Goal: Information Seeking & Learning: Learn about a topic

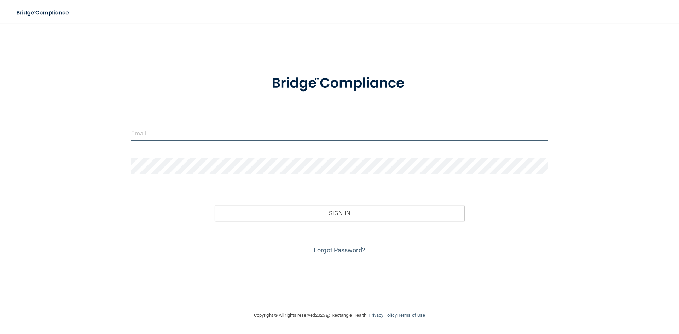
click at [214, 130] on input "email" at bounding box center [339, 133] width 417 height 16
drag, startPoint x: 223, startPoint y: 134, endPoint x: 189, endPoint y: 133, distance: 34.3
click at [189, 133] on input "[PERSON_NAME][EMAIL_ADDRESS][PERSON_NAME][DOMAIN_NAME]" at bounding box center [339, 133] width 417 height 16
type input "[PERSON_NAME][EMAIL_ADDRESS][PERSON_NAME][DOMAIN_NAME]"
click at [184, 180] on form "[PERSON_NAME][EMAIL_ADDRESS][PERSON_NAME][DOMAIN_NAME] Invalid email/password. …" at bounding box center [339, 160] width 417 height 191
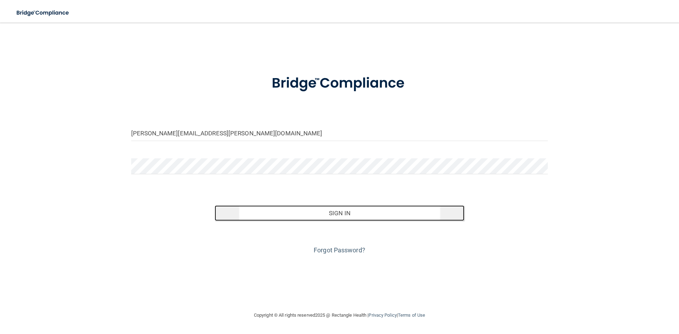
click at [290, 213] on button "Sign In" at bounding box center [340, 213] width 250 height 16
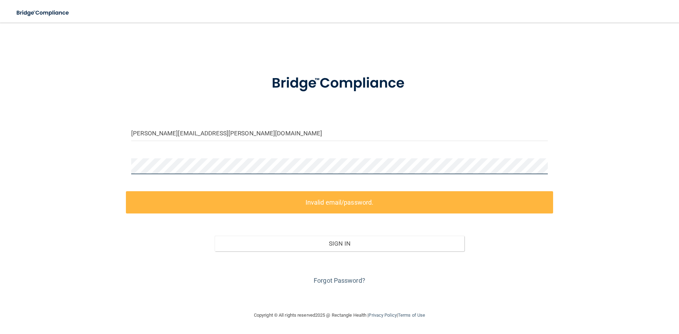
click at [125, 170] on div "[PERSON_NAME][EMAIL_ADDRESS][PERSON_NAME][DOMAIN_NAME] Invalid email/password. …" at bounding box center [339, 167] width 651 height 274
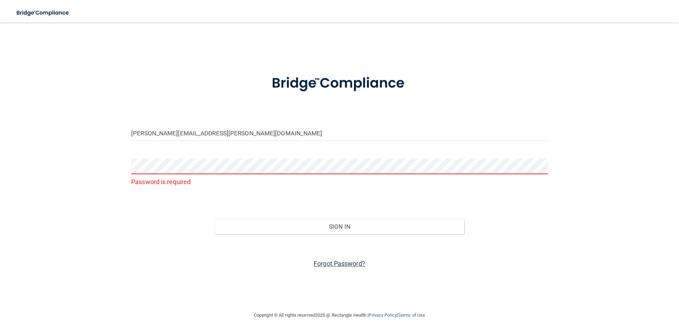
click at [348, 261] on link "Forgot Password?" at bounding box center [340, 263] width 52 height 7
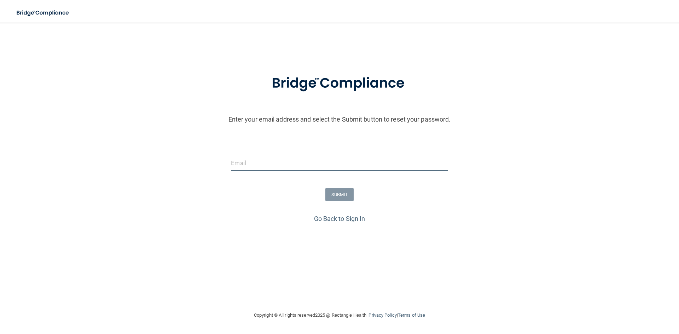
click at [264, 165] on input "email" at bounding box center [339, 163] width 217 height 16
type input "[PERSON_NAME][EMAIL_ADDRESS][PERSON_NAME][DOMAIN_NAME]"
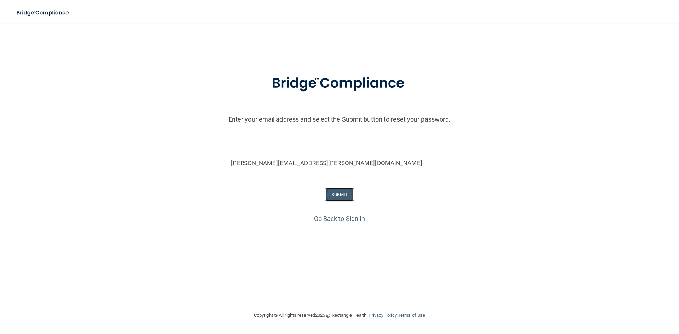
click at [343, 198] on button "SUBMIT" at bounding box center [339, 194] width 29 height 13
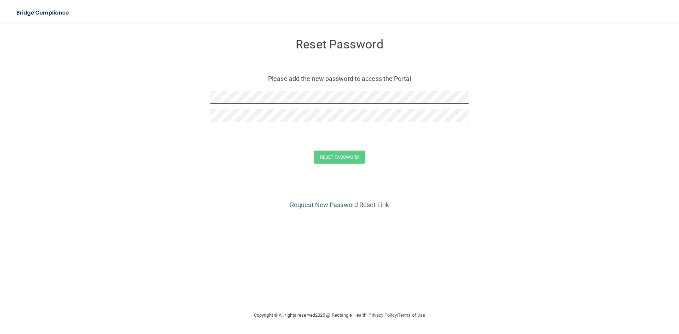
click at [183, 90] on form "Reset Password Please add the new password to access the Portal Reset Password …" at bounding box center [339, 103] width 651 height 146
click at [345, 157] on button "Reset Password" at bounding box center [339, 157] width 51 height 13
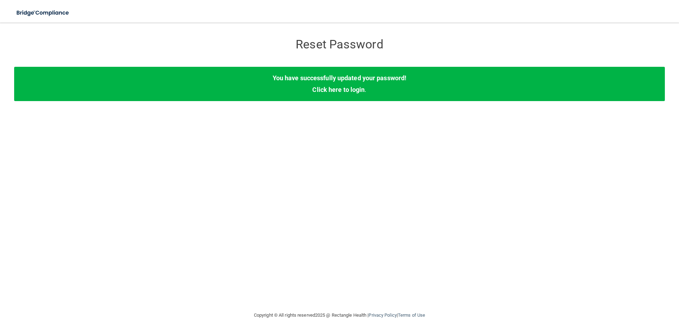
click at [329, 96] on div "You have successfully updated your password! Click here to login ." at bounding box center [339, 84] width 651 height 34
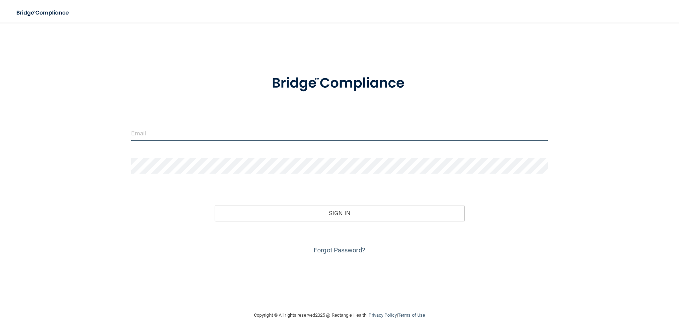
click at [245, 132] on input "email" at bounding box center [339, 133] width 417 height 16
type input "[PERSON_NAME][EMAIL_ADDRESS][PERSON_NAME][DOMAIN_NAME]"
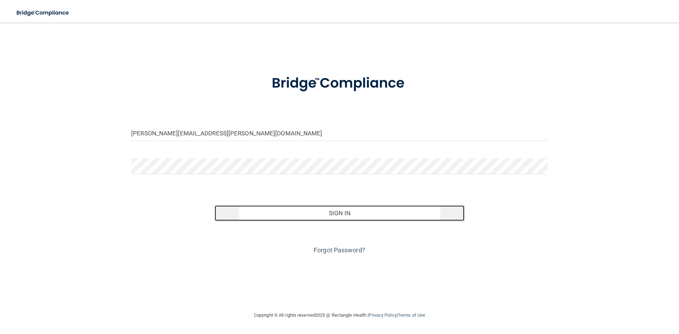
click at [244, 206] on button "Sign In" at bounding box center [340, 213] width 250 height 16
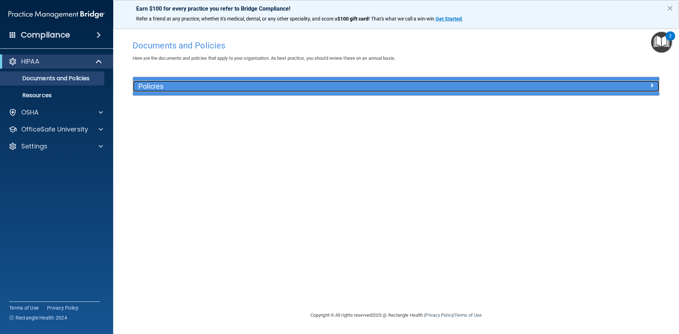
click at [238, 87] on h5 "Policies" at bounding box center [330, 86] width 384 height 8
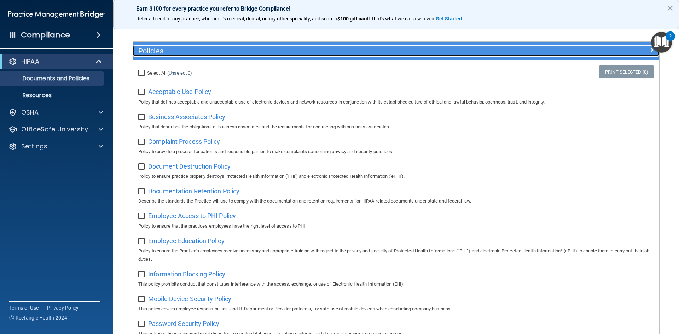
scroll to position [71, 0]
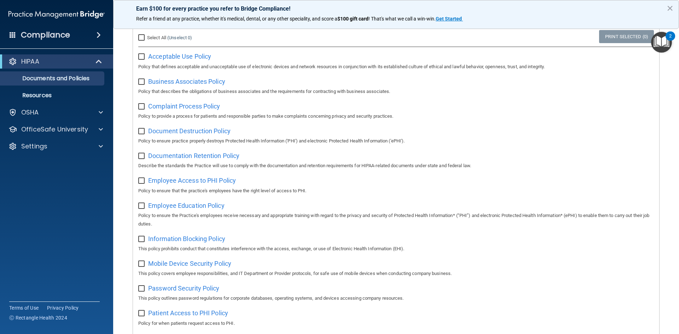
click at [141, 35] on input "Select All (Unselect 0) Unselect All" at bounding box center [142, 38] width 8 height 6
checkbox input "true"
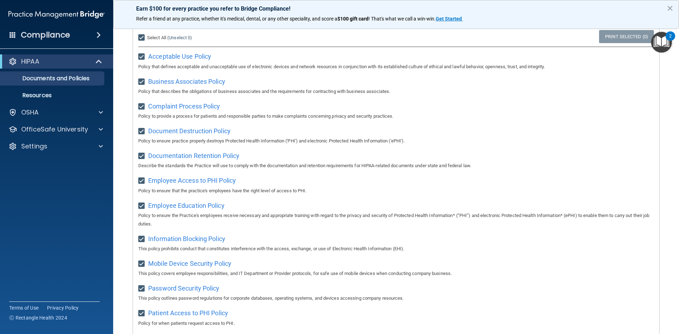
checkbox input "true"
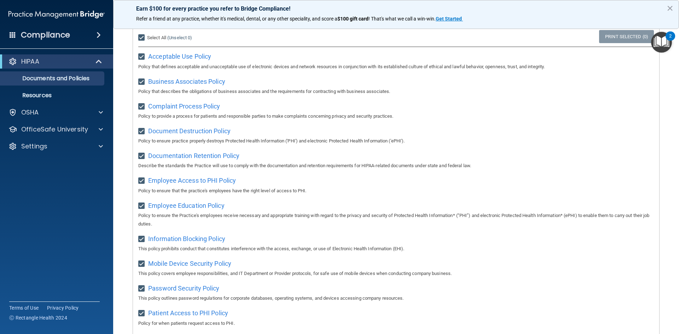
checkbox input "true"
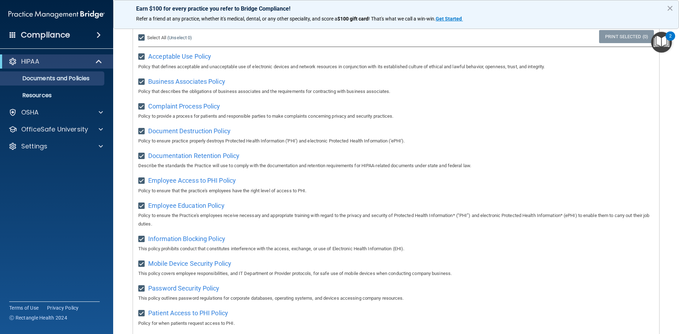
checkbox input "true"
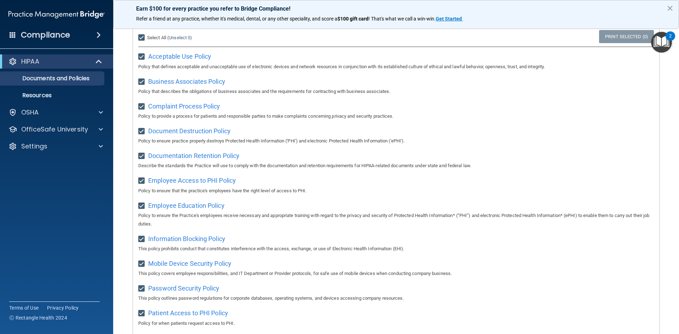
checkbox input "true"
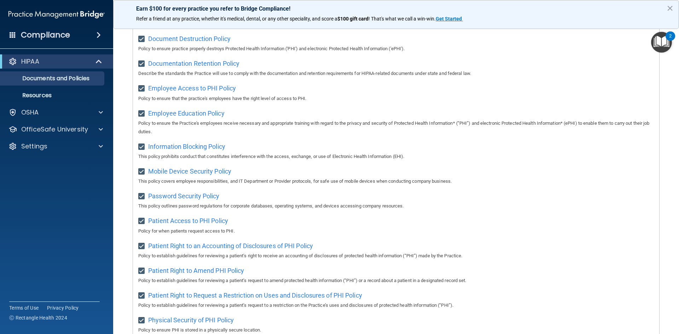
scroll to position [0, 0]
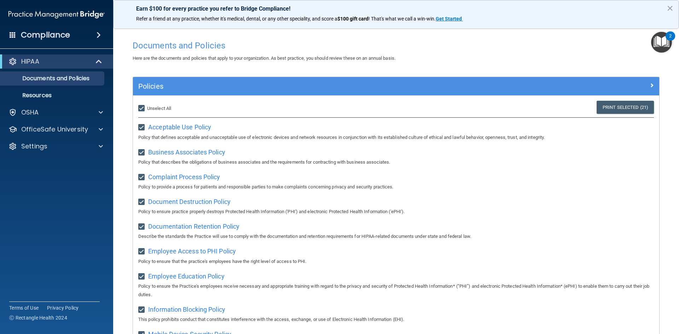
click at [153, 109] on span "Unselect All" at bounding box center [159, 108] width 24 height 5
click at [146, 109] on input "Select All (Unselect 21) Unselect All" at bounding box center [142, 109] width 8 height 6
checkbox input "false"
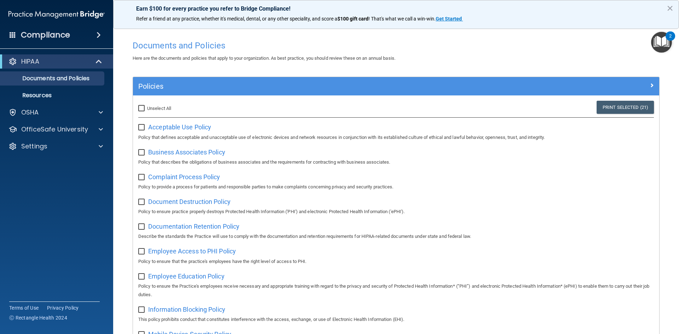
checkbox input "false"
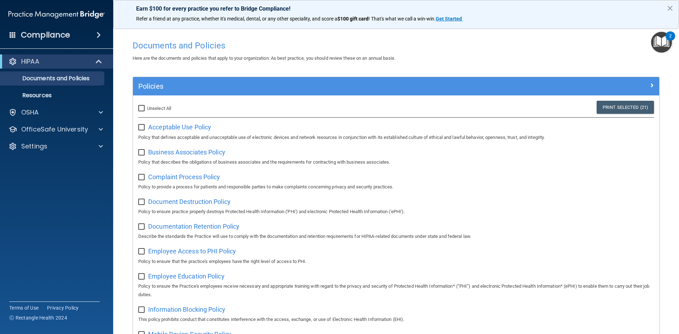
checkbox input "false"
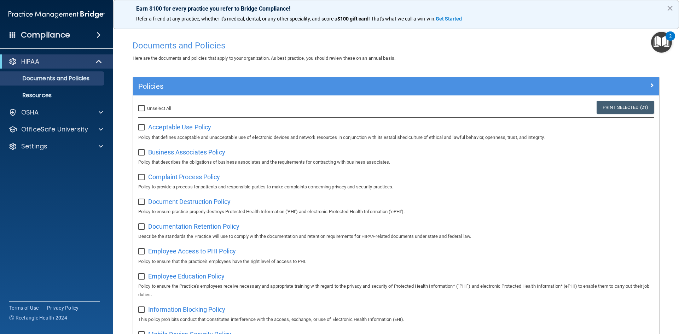
checkbox input "false"
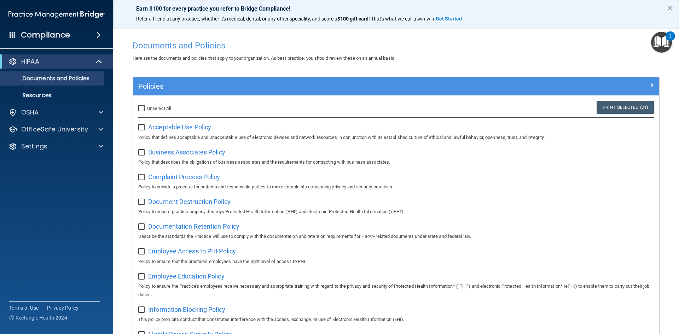
checkbox input "false"
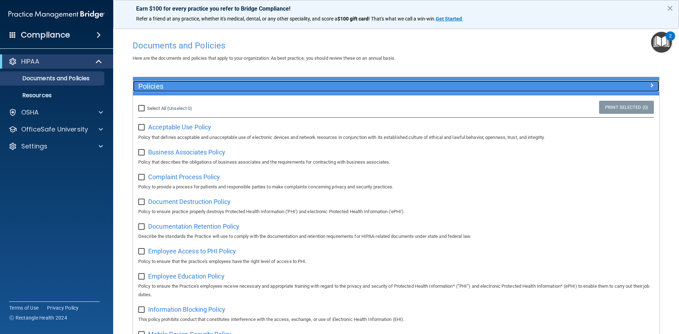
click at [550, 81] on div at bounding box center [594, 85] width 132 height 8
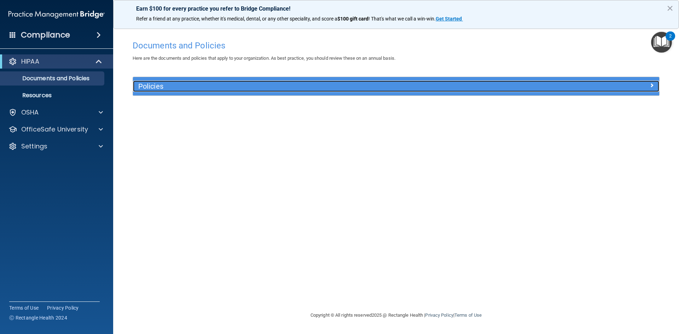
click at [550, 81] on div at bounding box center [594, 85] width 132 height 8
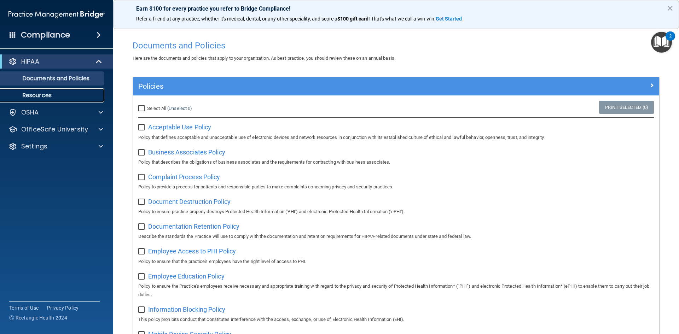
click at [82, 92] on p "Resources" at bounding box center [53, 95] width 97 height 7
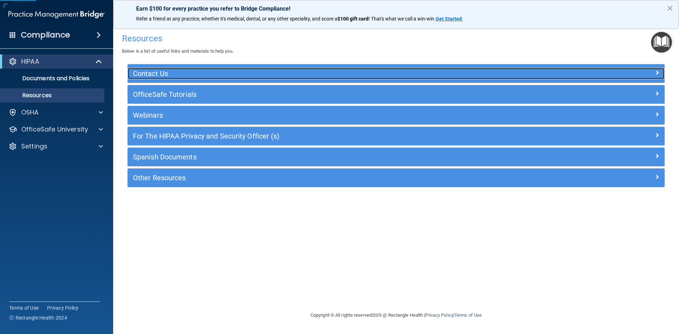
click at [236, 77] on h5 "Contact Us" at bounding box center [329, 74] width 392 height 8
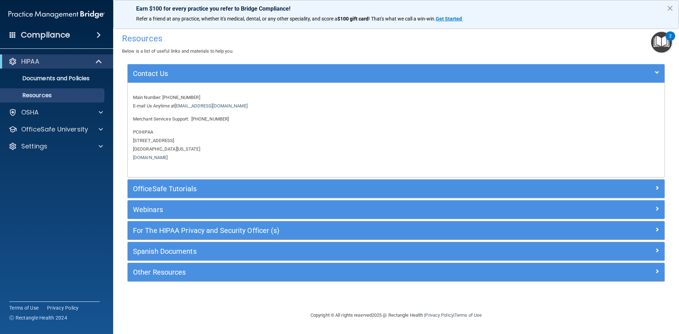
click at [202, 195] on div "OfficeSafe Tutorials" at bounding box center [396, 189] width 537 height 18
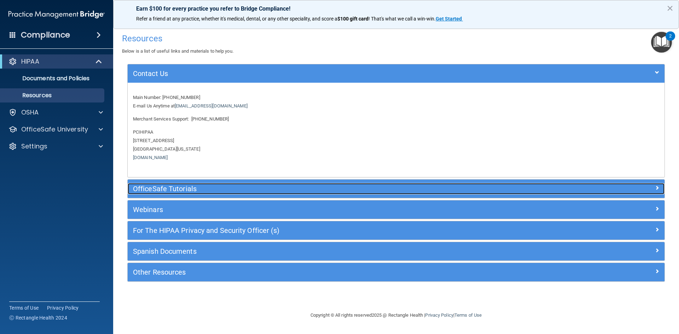
click at [203, 192] on h5 "OfficeSafe Tutorials" at bounding box center [329, 189] width 392 height 8
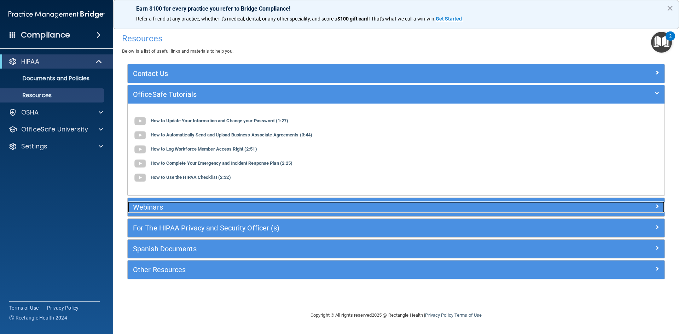
click at [204, 209] on h5 "Webinars" at bounding box center [329, 207] width 392 height 8
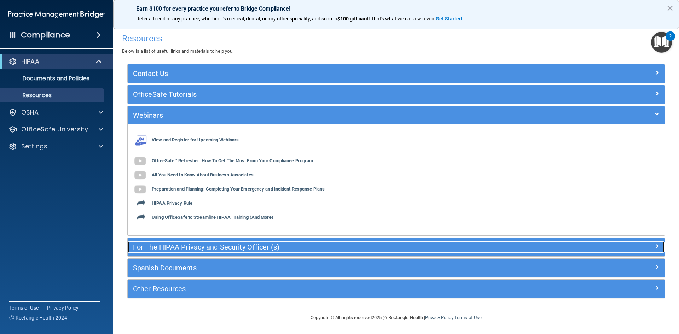
click at [192, 246] on h5 "For The HIPAA Privacy and Security Officer (s)" at bounding box center [329, 247] width 392 height 8
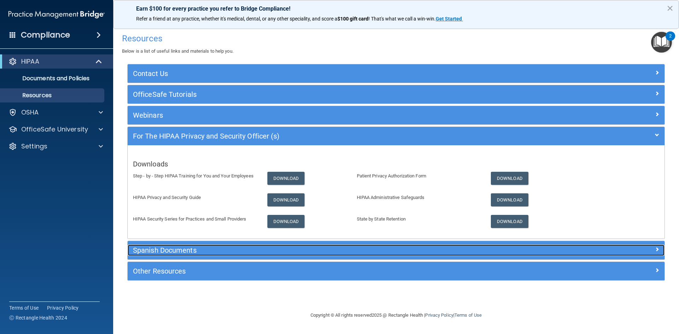
click at [197, 254] on h5 "Spanish Documents" at bounding box center [329, 250] width 392 height 8
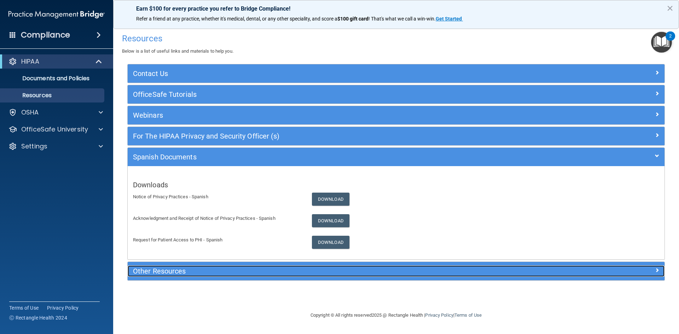
click at [197, 273] on h5 "Other Resources" at bounding box center [329, 271] width 392 height 8
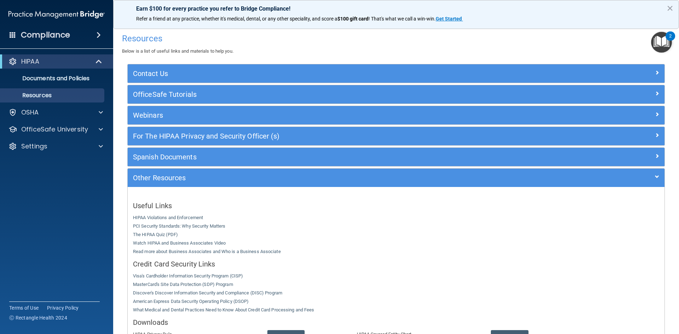
drag, startPoint x: 511, startPoint y: 38, endPoint x: 378, endPoint y: 40, distance: 133.0
click at [378, 40] on h4 "Resources" at bounding box center [396, 38] width 548 height 9
click at [671, 9] on button "×" at bounding box center [670, 7] width 7 height 11
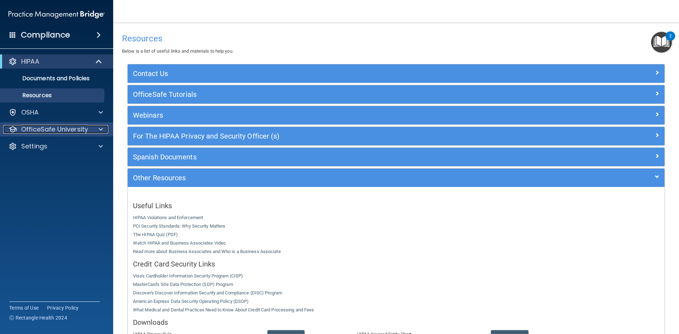
click at [60, 129] on p "OfficeSafe University" at bounding box center [54, 129] width 67 height 8
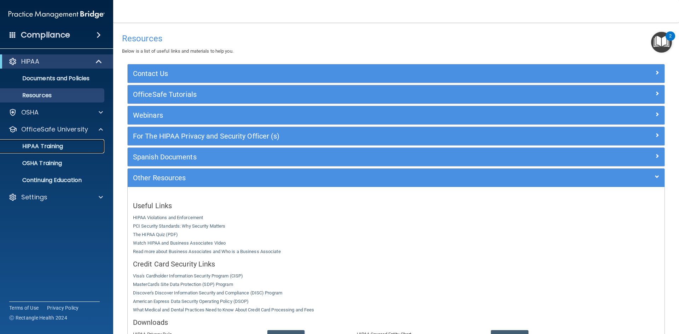
click at [71, 145] on div "HIPAA Training" at bounding box center [53, 146] width 97 height 7
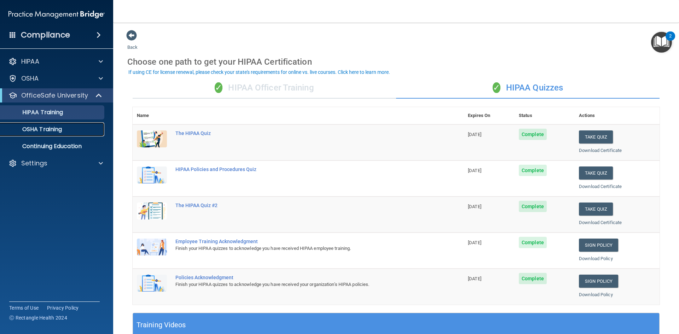
click at [65, 134] on link "OSHA Training" at bounding box center [48, 129] width 111 height 14
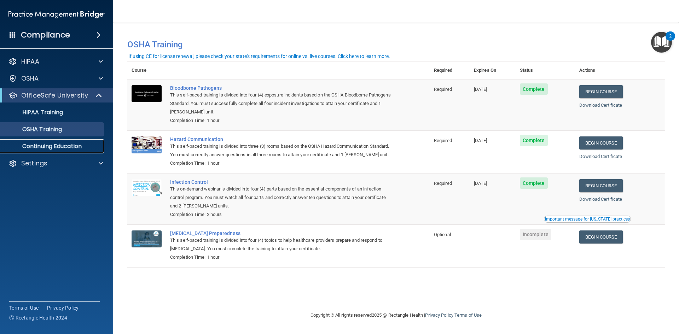
click at [79, 151] on link "Continuing Education" at bounding box center [48, 146] width 111 height 14
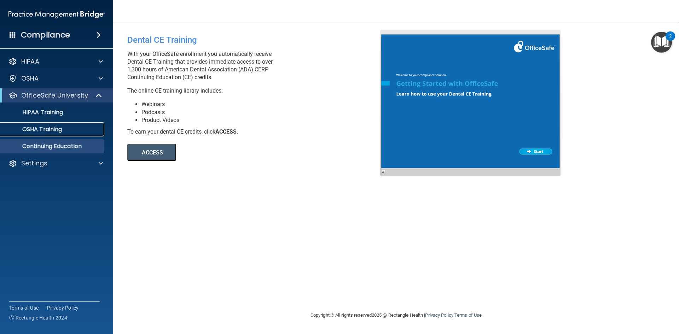
click at [72, 132] on div "OSHA Training" at bounding box center [53, 129] width 97 height 7
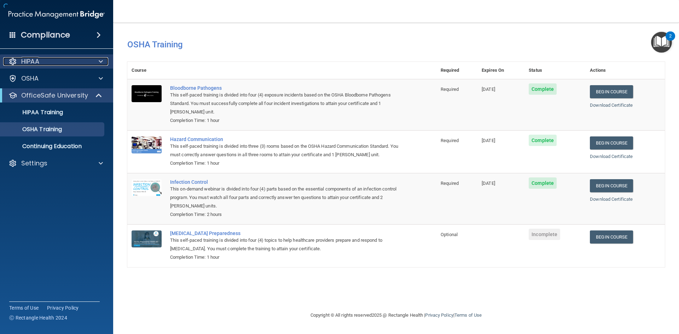
click at [88, 64] on div "HIPAA" at bounding box center [47, 61] width 88 height 8
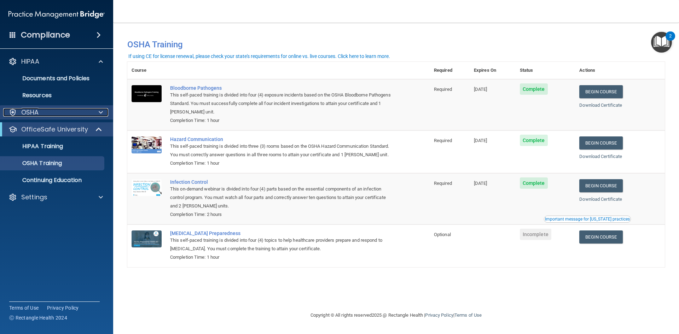
click at [95, 110] on div at bounding box center [100, 112] width 18 height 8
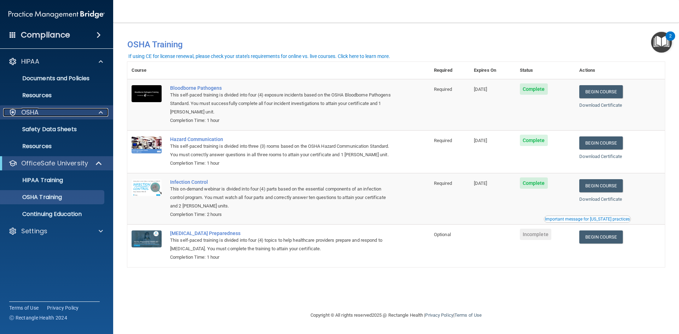
click at [97, 112] on div at bounding box center [100, 112] width 18 height 8
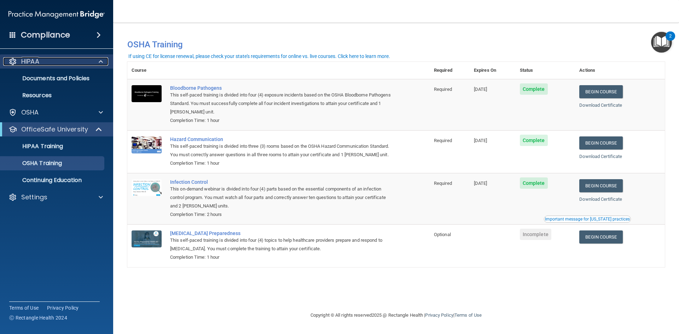
click at [94, 63] on div at bounding box center [100, 61] width 18 height 8
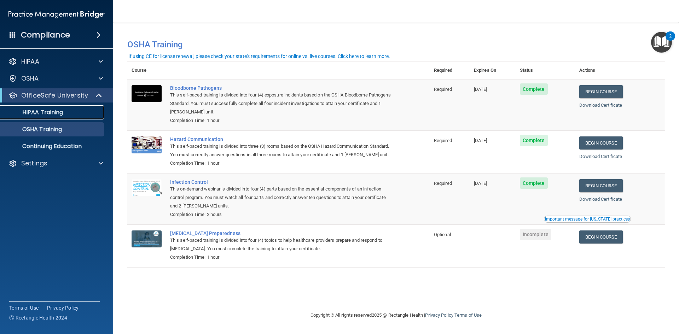
click at [66, 116] on div "HIPAA Training" at bounding box center [53, 112] width 97 height 7
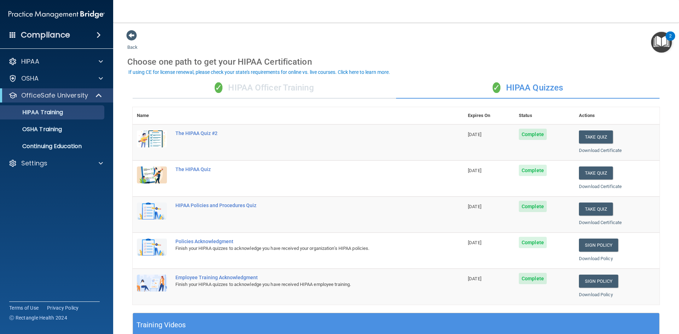
click at [284, 88] on div "✓ HIPAA Officer Training" at bounding box center [264, 87] width 263 height 21
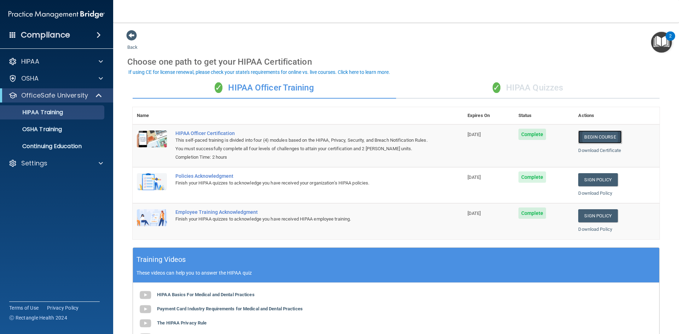
click at [594, 136] on link "Begin Course" at bounding box center [599, 136] width 43 height 13
click at [592, 136] on link "Begin Course" at bounding box center [599, 136] width 43 height 13
click at [536, 88] on div "✓ HIPAA Quizzes" at bounding box center [527, 87] width 263 height 21
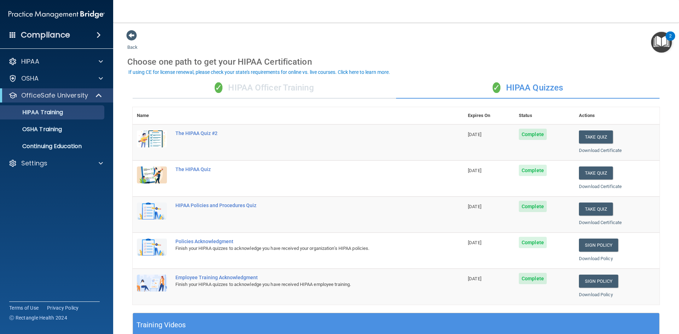
click at [277, 83] on div "✓ HIPAA Officer Training" at bounding box center [264, 87] width 263 height 21
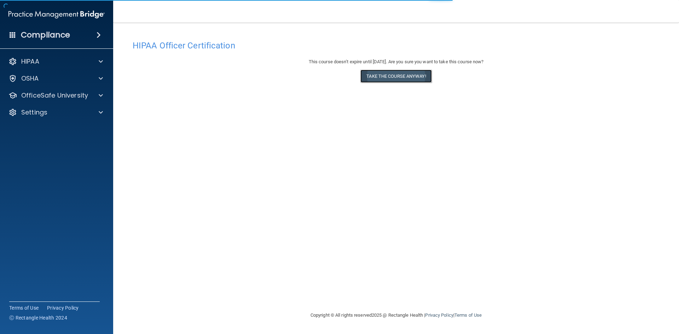
click at [385, 74] on button "Take the course anyway!" at bounding box center [395, 76] width 71 height 13
